Goal: Find contact information: Find contact information

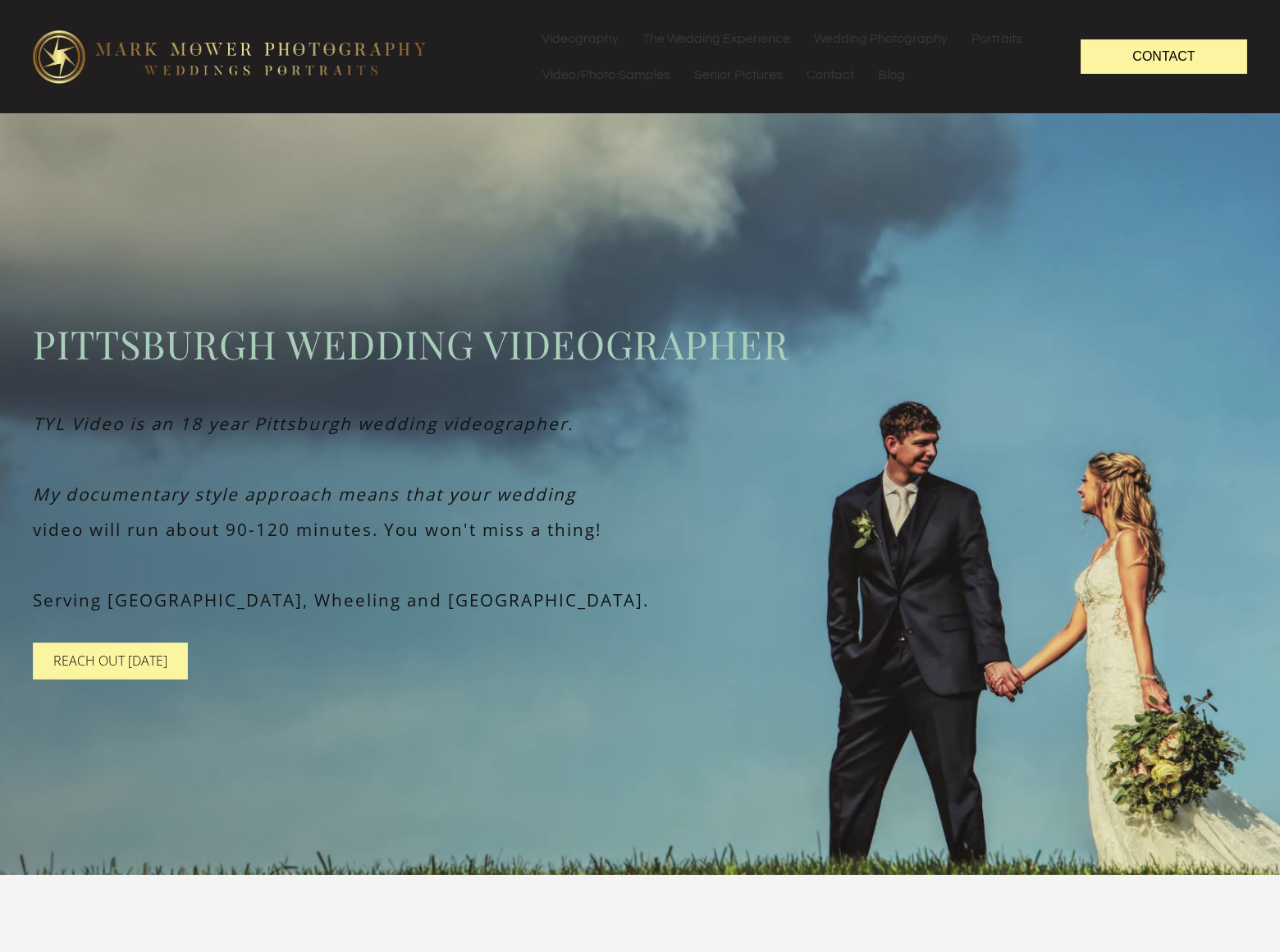
scroll to position [11022, 0]
